Goal: Transaction & Acquisition: Book appointment/travel/reservation

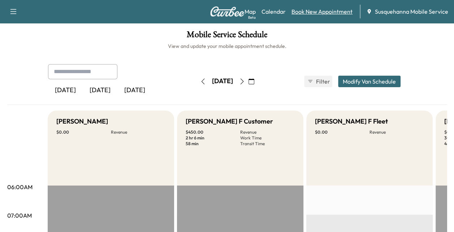
click at [313, 12] on link "Book New Appointment" at bounding box center [321, 11] width 61 height 9
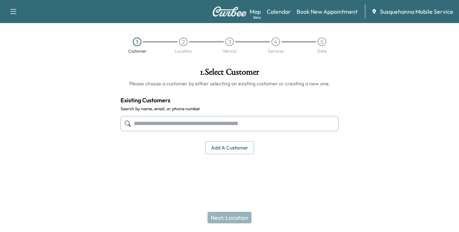
click at [224, 120] on input "text" at bounding box center [230, 123] width 218 height 15
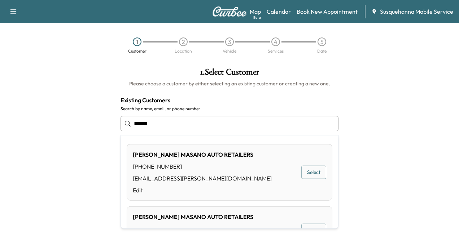
click at [306, 176] on button "Select" at bounding box center [313, 172] width 25 height 13
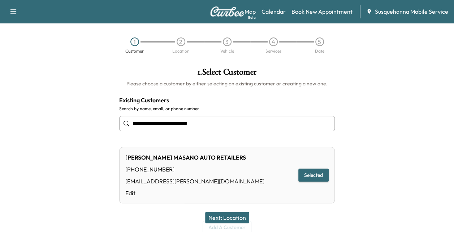
type input "**********"
click at [230, 216] on button "Next: Location" at bounding box center [227, 218] width 44 height 12
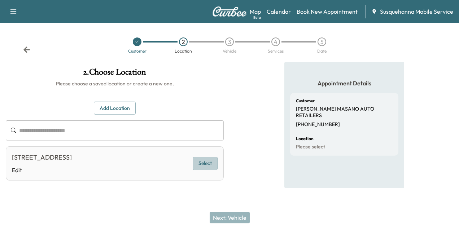
click at [207, 161] on button "Select" at bounding box center [205, 163] width 25 height 13
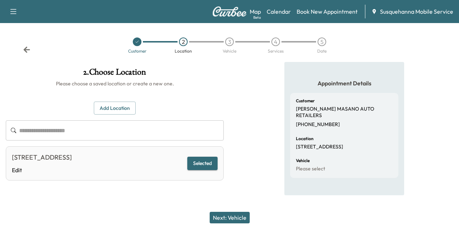
click at [226, 210] on div "Next: Vehicle" at bounding box center [229, 218] width 459 height 29
click at [230, 222] on button "Next: Vehicle" at bounding box center [230, 218] width 40 height 12
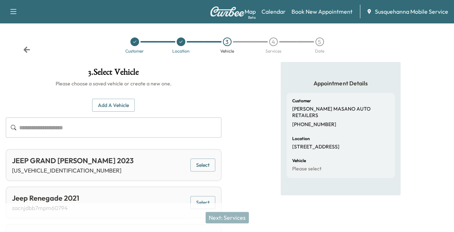
click at [123, 106] on button "Add a Vehicle" at bounding box center [113, 105] width 43 height 13
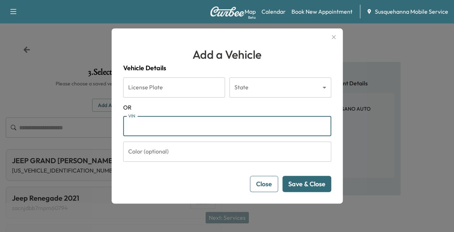
click at [176, 128] on input "VIN" at bounding box center [227, 126] width 208 height 20
paste input "**********"
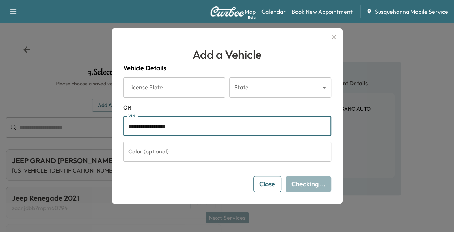
type input "**********"
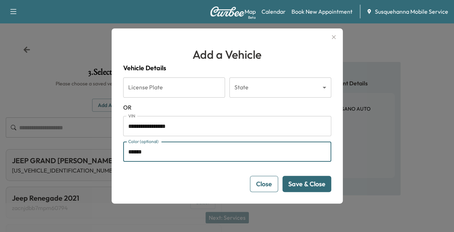
type input "******"
click at [312, 186] on button "Save & Close" at bounding box center [306, 184] width 49 height 16
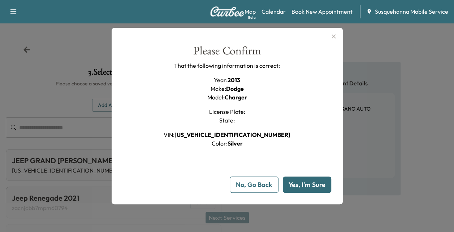
click at [312, 186] on button "Yes, I'm Sure" at bounding box center [307, 185] width 48 height 16
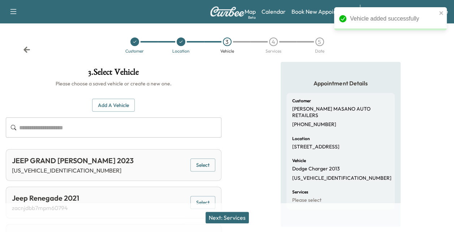
click at [234, 219] on button "Next: Services" at bounding box center [226, 218] width 43 height 12
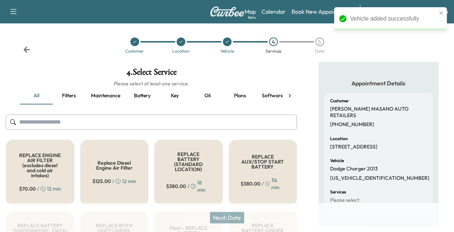
scroll to position [0, 124]
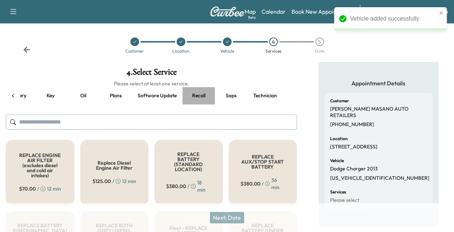
click at [208, 95] on button "Recall" at bounding box center [198, 95] width 32 height 17
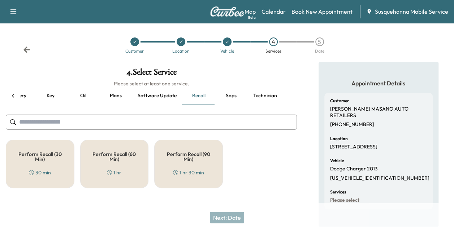
click at [49, 158] on h5 "Perform Recall (30 Min)" at bounding box center [40, 157] width 45 height 10
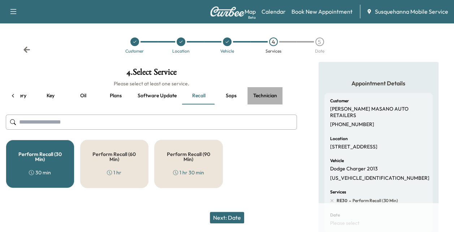
click at [260, 93] on button "Technician" at bounding box center [264, 95] width 35 height 17
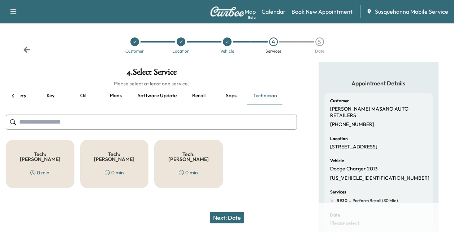
click at [45, 169] on div "0 min" at bounding box center [39, 172] width 19 height 7
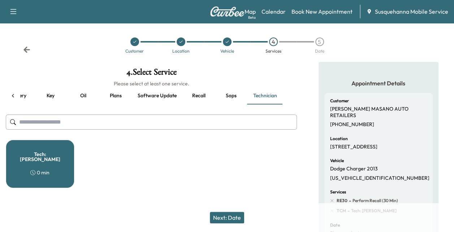
click at [238, 218] on button "Next: Date" at bounding box center [227, 218] width 34 height 12
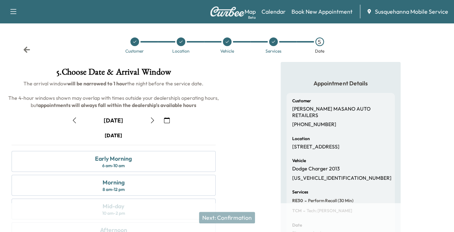
click at [78, 123] on button "button" at bounding box center [74, 121] width 12 height 12
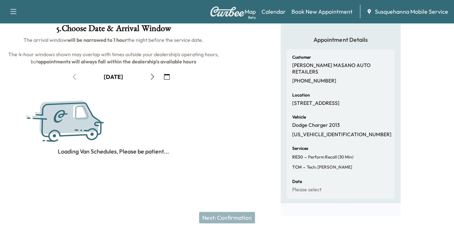
scroll to position [44, 0]
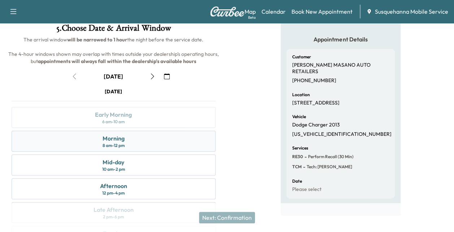
click at [142, 139] on div "Morning 8 am - 12 pm" at bounding box center [114, 141] width 204 height 21
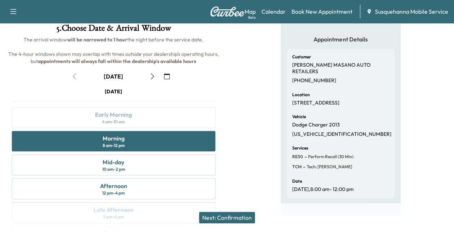
click at [219, 216] on button "Next: Confirmation" at bounding box center [227, 218] width 56 height 12
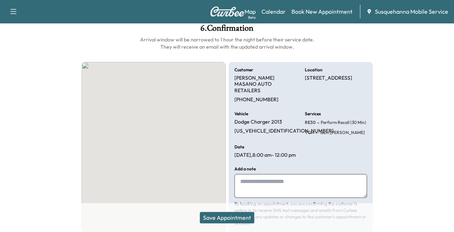
click at [219, 216] on button "Save Appointment" at bounding box center [227, 218] width 55 height 12
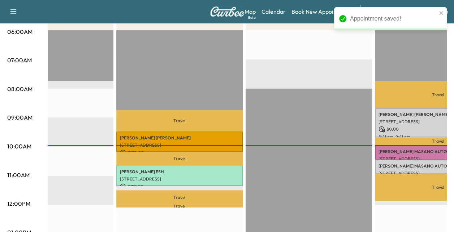
scroll to position [0, 132]
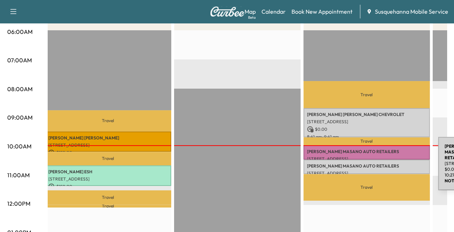
click at [384, 164] on p "[PERSON_NAME] AUTO RETAILERS" at bounding box center [366, 167] width 119 height 6
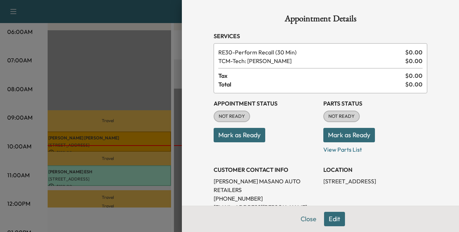
click at [330, 134] on button "Mark as Ready" at bounding box center [349, 135] width 52 height 14
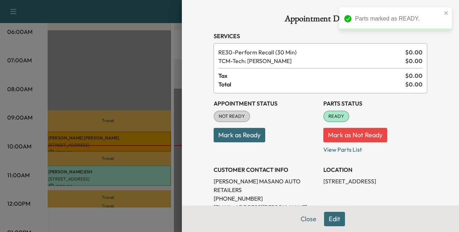
click at [238, 135] on button "Mark as Ready" at bounding box center [240, 135] width 52 height 14
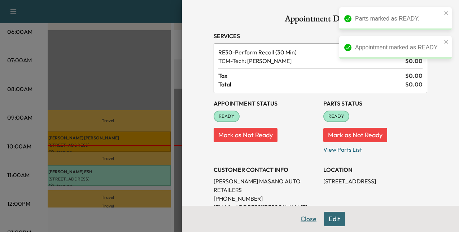
click at [307, 222] on button "Close" at bounding box center [308, 219] width 25 height 14
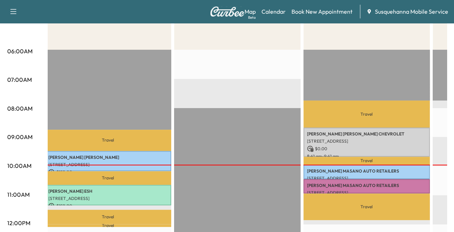
scroll to position [135, 0]
